Goal: Task Accomplishment & Management: Use online tool/utility

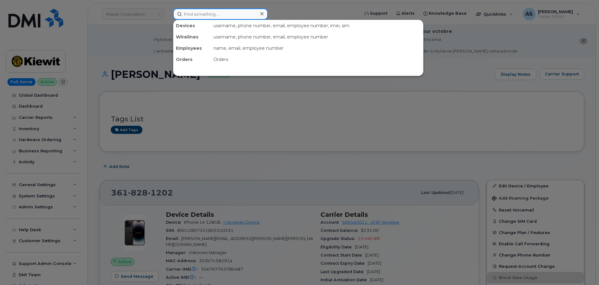
click at [225, 15] on input at bounding box center [220, 13] width 95 height 11
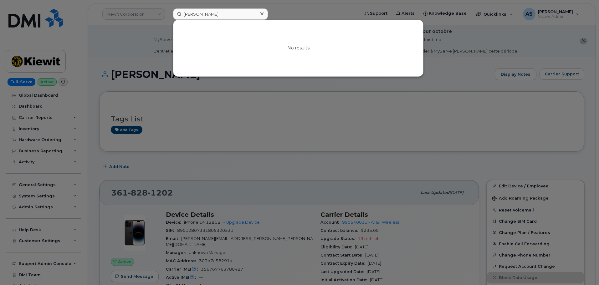
drag, startPoint x: 149, startPoint y: 50, endPoint x: 156, endPoint y: 53, distance: 7.6
click at [151, 50] on div at bounding box center [299, 142] width 599 height 285
drag, startPoint x: 205, startPoint y: 18, endPoint x: 127, endPoint y: 28, distance: 78.4
click at [168, 20] on div "[PERSON_NAME] No results" at bounding box center [264, 13] width 192 height 11
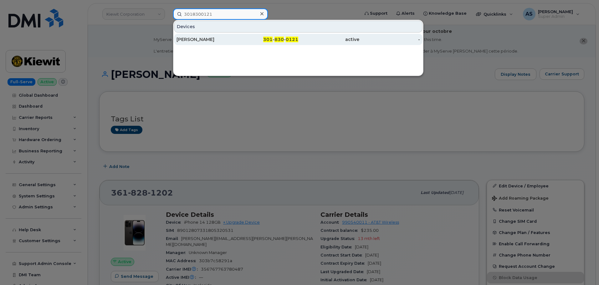
type input "3018300121"
click at [221, 40] on div "[PERSON_NAME]" at bounding box center [207, 39] width 61 height 6
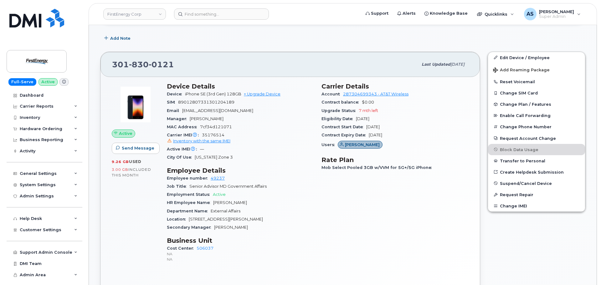
scroll to position [157, 0]
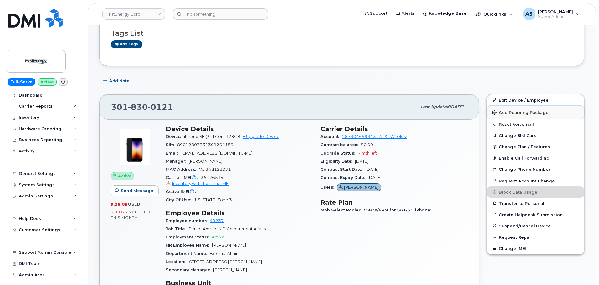
click at [523, 113] on span "Add Roaming Package" at bounding box center [520, 113] width 57 height 6
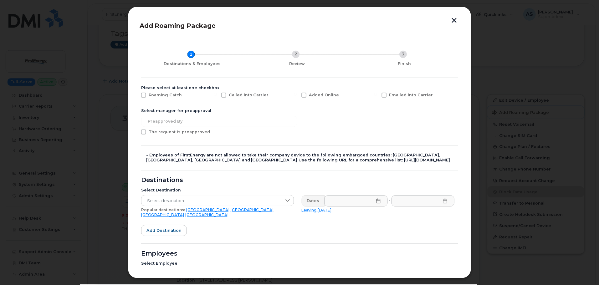
scroll to position [0, 0]
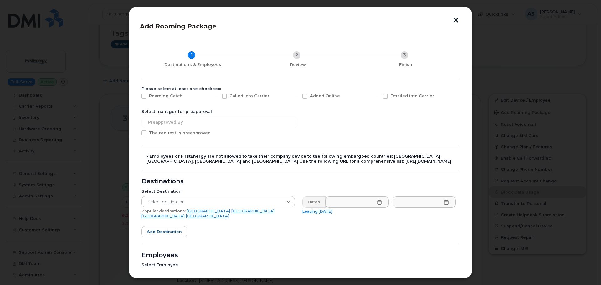
click at [456, 21] on button "button" at bounding box center [455, 21] width 9 height 7
